Goal: Entertainment & Leisure: Browse casually

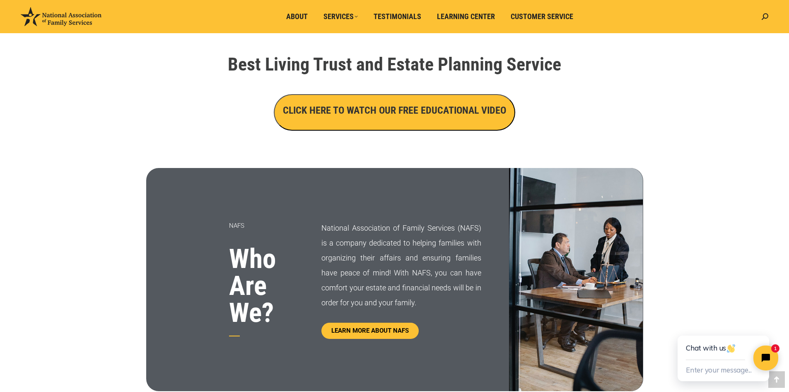
scroll to position [290, 0]
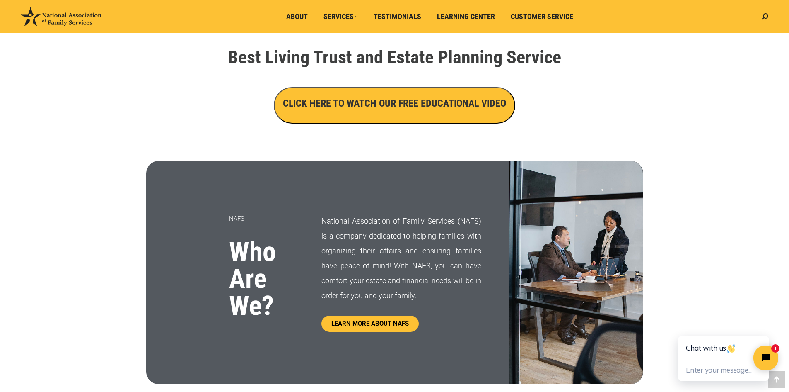
click at [404, 102] on h3 "CLICK HERE TO WATCH OUR FREE EDUCATIONAL VIDEO" at bounding box center [394, 103] width 223 height 14
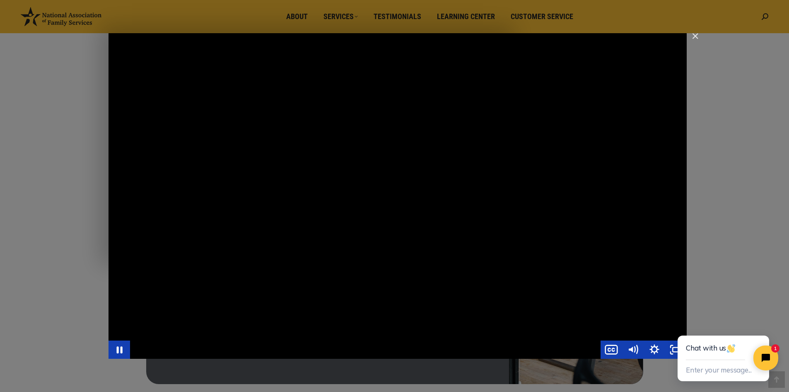
click at [425, 159] on div "Main Video - Full Webinar (Emma) Landon V1.4" at bounding box center [398, 195] width 579 height 325
click at [395, 165] on div "Main Video - Full Webinar (Emma) Landon V1.4" at bounding box center [398, 195] width 579 height 325
click at [240, 163] on div "Main Video - Full Webinar (Emma) Landon V1.4" at bounding box center [398, 195] width 579 height 325
click at [268, 205] on div "Main Video - Full Webinar (Emma) Landon V1.4" at bounding box center [398, 195] width 579 height 325
click at [387, 160] on div "Main Video - Full Webinar (Emma) Landon V1.4" at bounding box center [398, 195] width 579 height 325
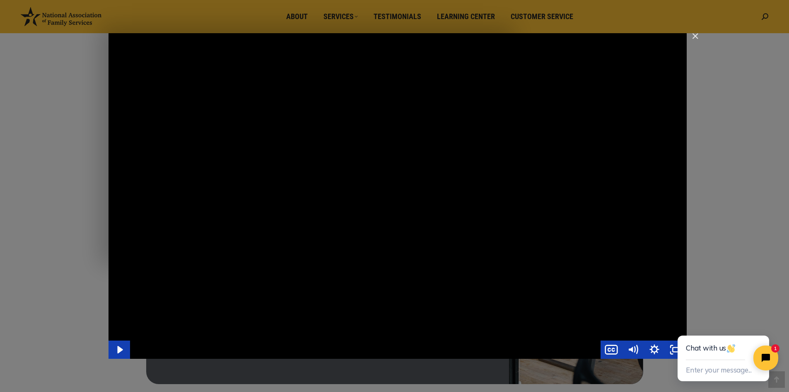
click at [378, 226] on div "Main Video - Full Webinar (Emma) Landon V1.4" at bounding box center [398, 195] width 579 height 325
